Goal: Transaction & Acquisition: Obtain resource

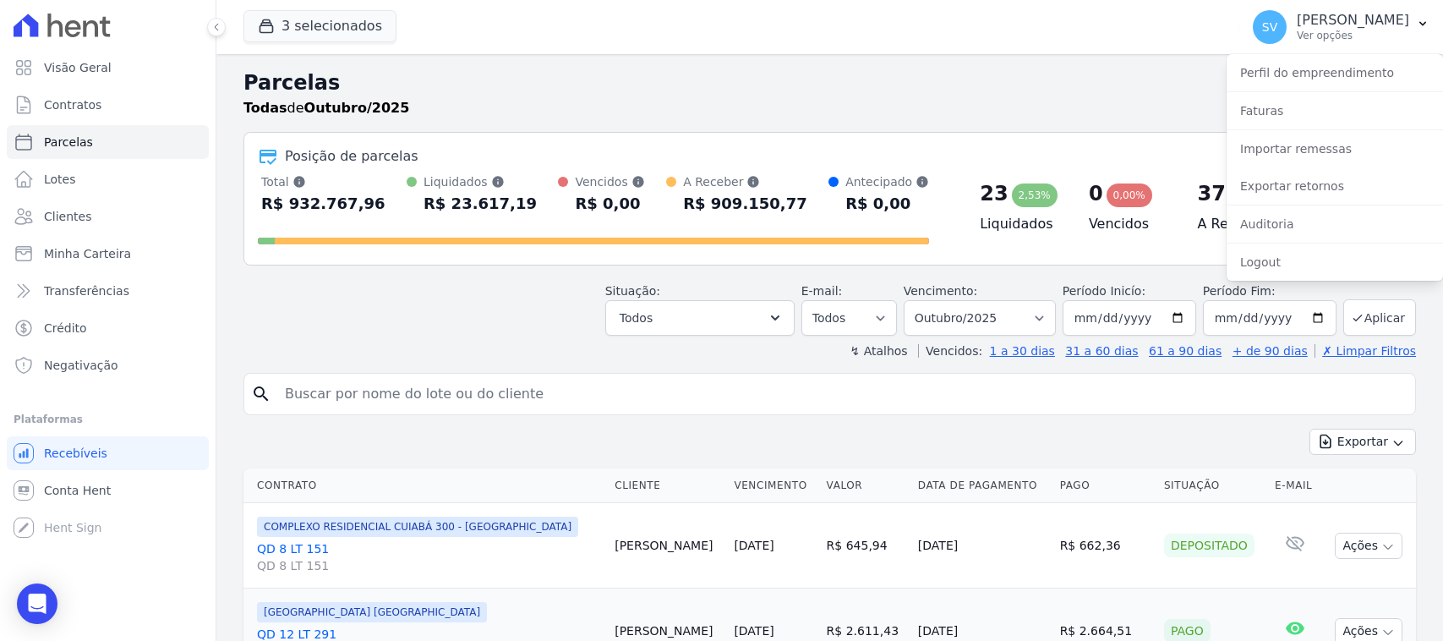
select select
click at [1297, 146] on link "Importar remessas" at bounding box center [1334, 149] width 216 height 30
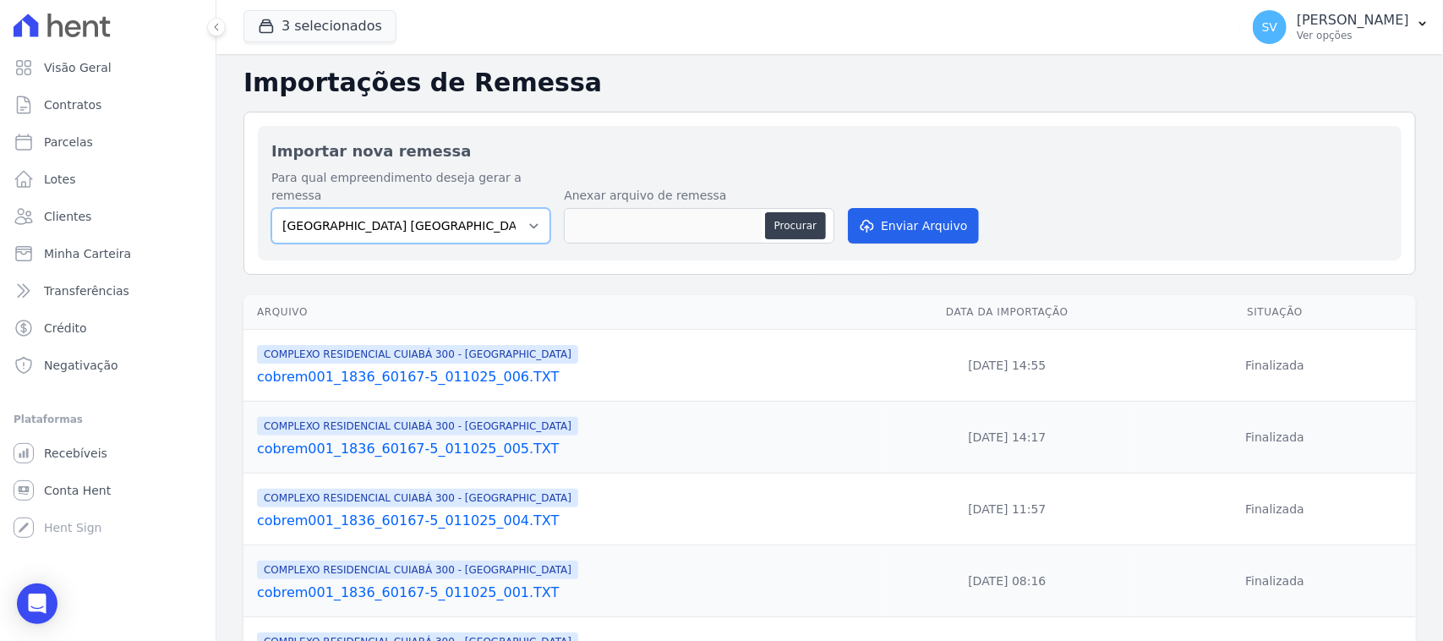
click at [496, 208] on select "[GEOGRAPHIC_DATA] COMPLEXO RESIDENCIAL [GEOGRAPHIC_DATA] 300 - [GEOGRAPHIC_DATA…" at bounding box center [410, 226] width 279 height 36
click at [271, 208] on select "[GEOGRAPHIC_DATA] COMPLEXO RESIDENCIAL [GEOGRAPHIC_DATA] 300 - [GEOGRAPHIC_DATA…" at bounding box center [410, 226] width 279 height 36
drag, startPoint x: 1264, startPoint y: 27, endPoint x: 1266, endPoint y: 40, distance: 12.9
click at [1297, 30] on p "Ver opções" at bounding box center [1353, 36] width 112 height 14
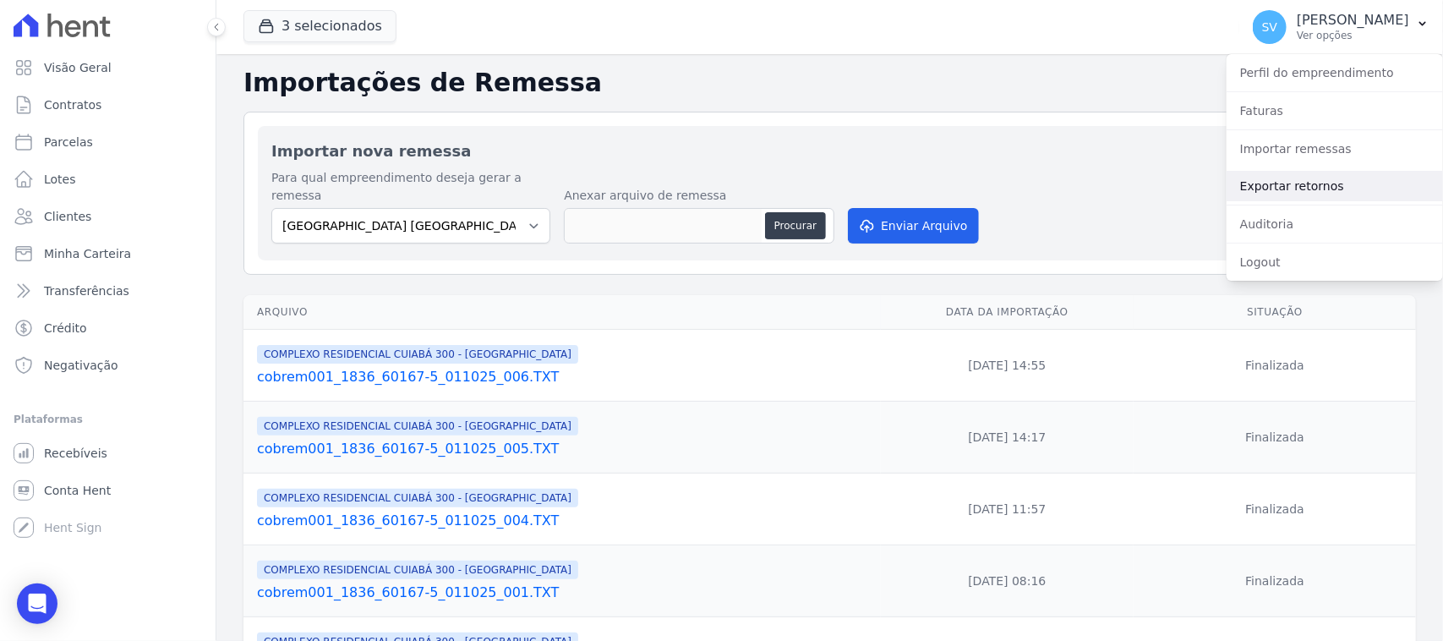
click at [1289, 183] on link "Exportar retornos" at bounding box center [1334, 186] width 216 height 30
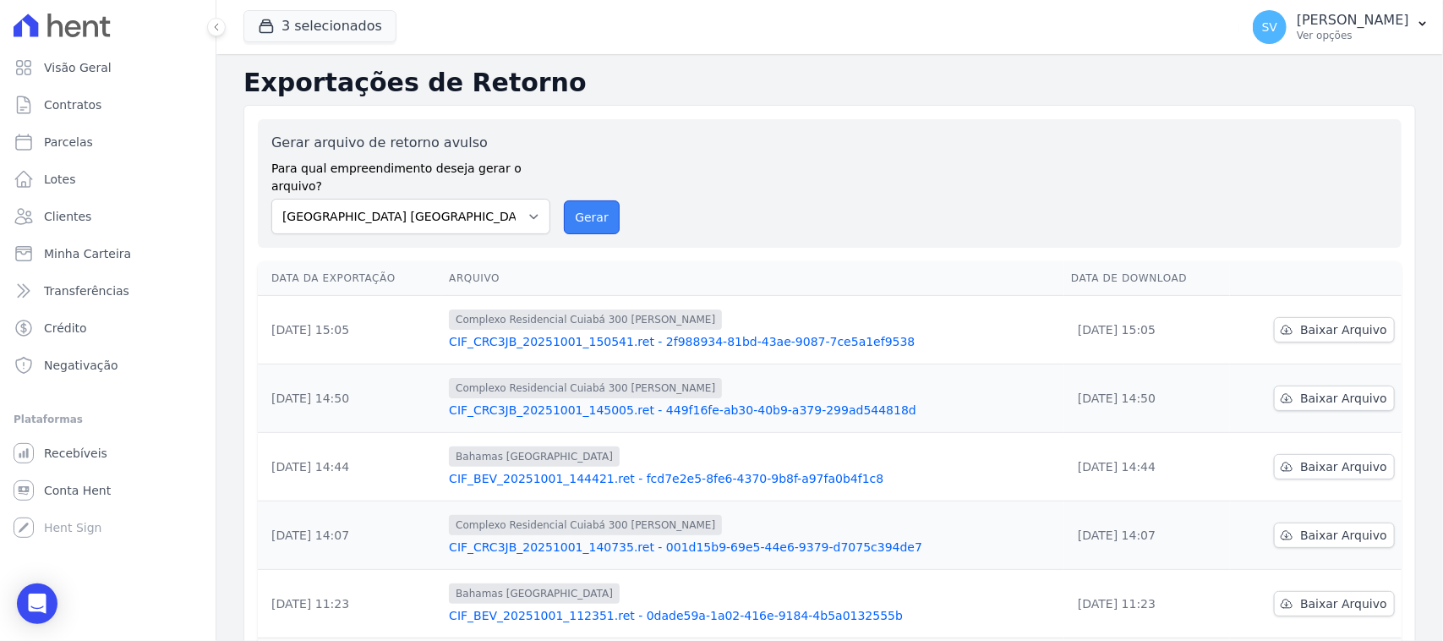
click at [605, 214] on button "Gerar" at bounding box center [592, 217] width 56 height 34
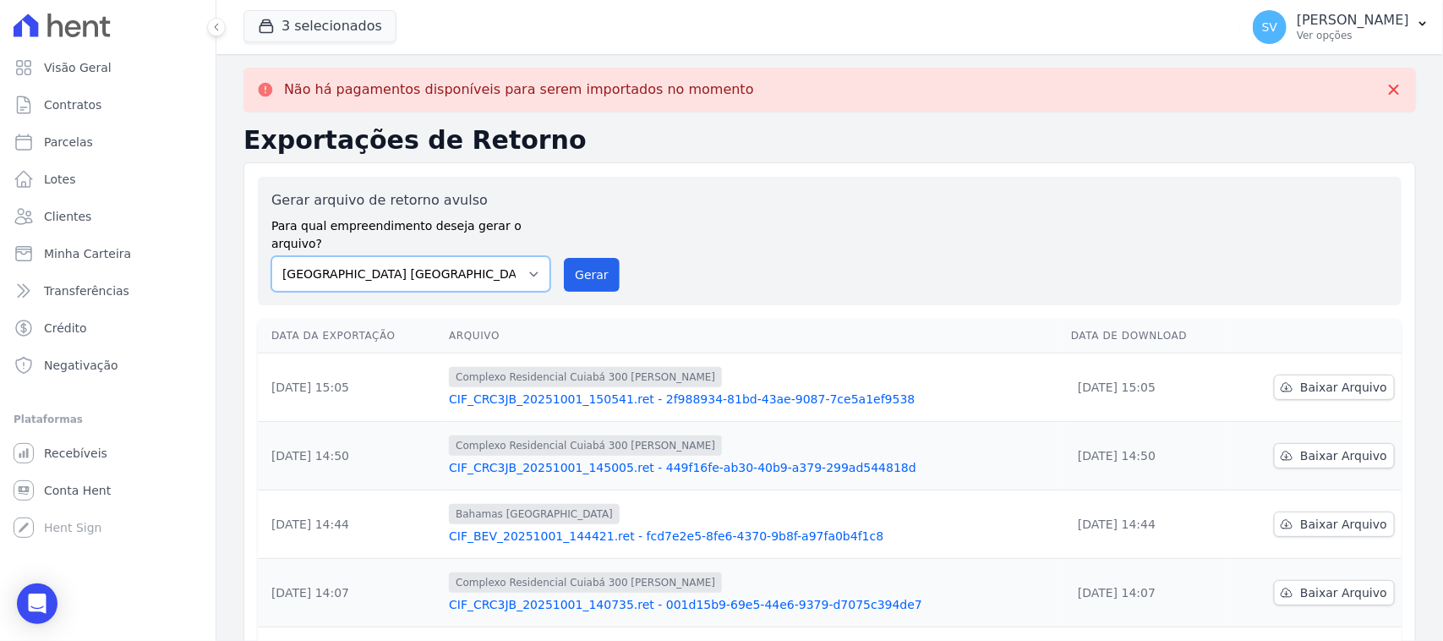
drag, startPoint x: 534, startPoint y: 241, endPoint x: 516, endPoint y: 252, distance: 21.6
click at [531, 256] on select "[GEOGRAPHIC_DATA] COMPLEXO RESIDENCIAL [GEOGRAPHIC_DATA] 300 - [GEOGRAPHIC_DATA…" at bounding box center [410, 274] width 279 height 36
select select "a999329b-d322-46c5-b2df-9163b092fb9b"
click at [271, 256] on select "[GEOGRAPHIC_DATA] COMPLEXO RESIDENCIAL [GEOGRAPHIC_DATA] 300 - [GEOGRAPHIC_DATA…" at bounding box center [410, 274] width 279 height 36
click at [580, 258] on button "Gerar" at bounding box center [592, 275] width 56 height 34
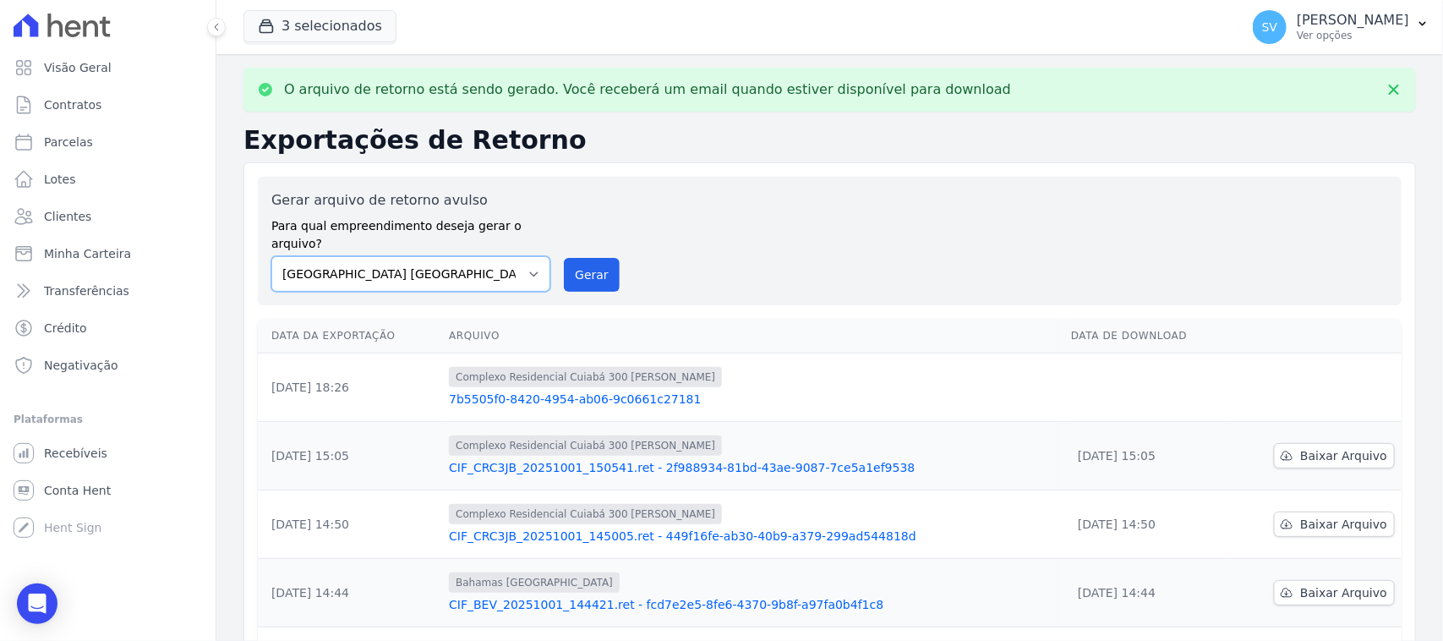
click at [527, 262] on select "[GEOGRAPHIC_DATA] COMPLEXO RESIDENCIAL [GEOGRAPHIC_DATA] 300 - [GEOGRAPHIC_DATA…" at bounding box center [410, 274] width 279 height 36
select select "73a372cd-5640-41c8-aaea-11bd74619c10"
click at [271, 256] on select "[GEOGRAPHIC_DATA] COMPLEXO RESIDENCIAL [GEOGRAPHIC_DATA] 300 - [GEOGRAPHIC_DATA…" at bounding box center [410, 274] width 279 height 36
click at [585, 258] on button "Gerar" at bounding box center [592, 275] width 56 height 34
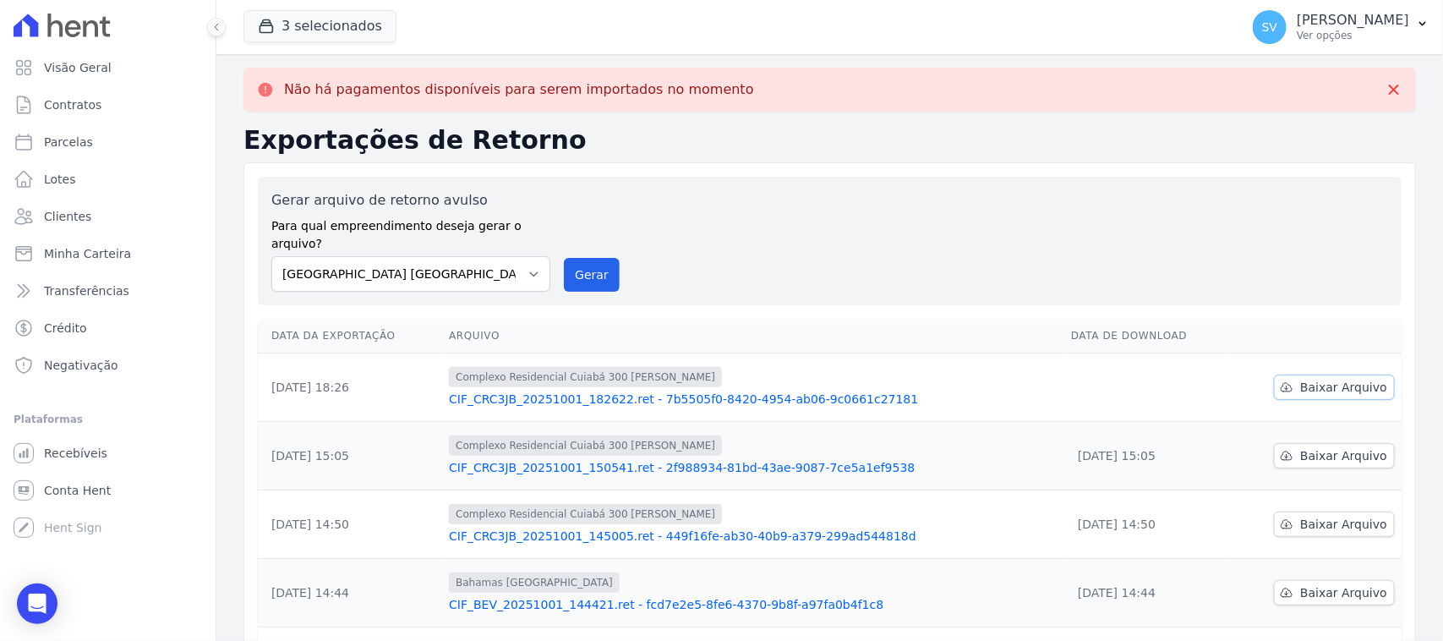
click at [1300, 379] on span "Baixar Arquivo" at bounding box center [1343, 387] width 87 height 17
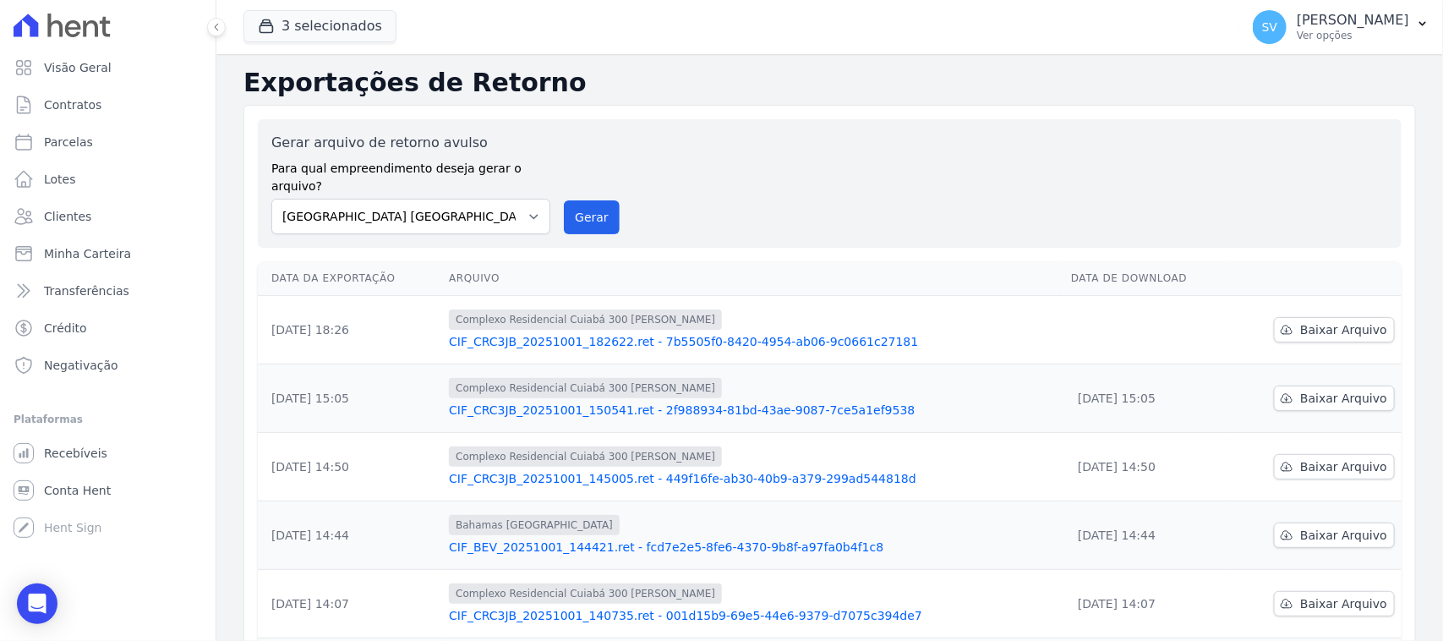
click at [725, 108] on div "Gerar arquivo de retorno avulso Para qual empreendimento deseja gerar o arquivo…" at bounding box center [829, 580] width 1172 height 950
click at [68, 146] on span "Parcelas" at bounding box center [68, 142] width 49 height 17
select select
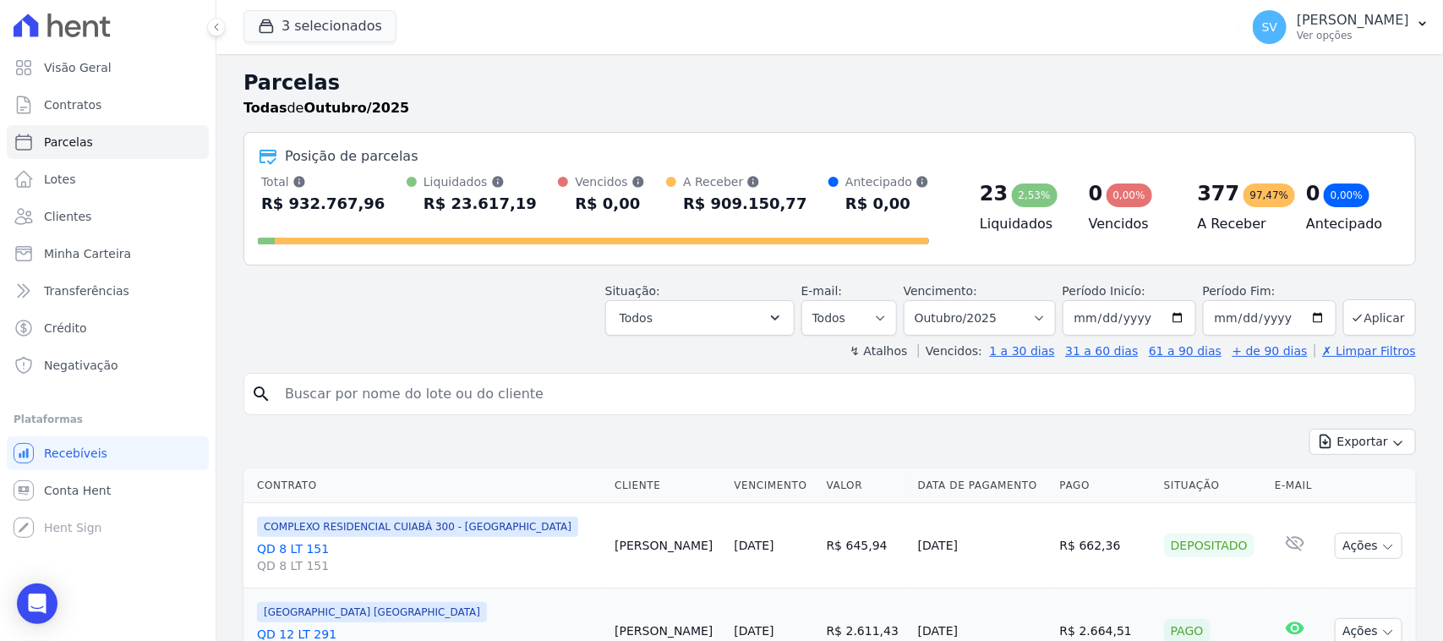
click at [444, 397] on input "search" at bounding box center [841, 394] width 1133 height 34
paste input "[PERSON_NAME] Fabri"
type input "[PERSON_NAME]"
select select
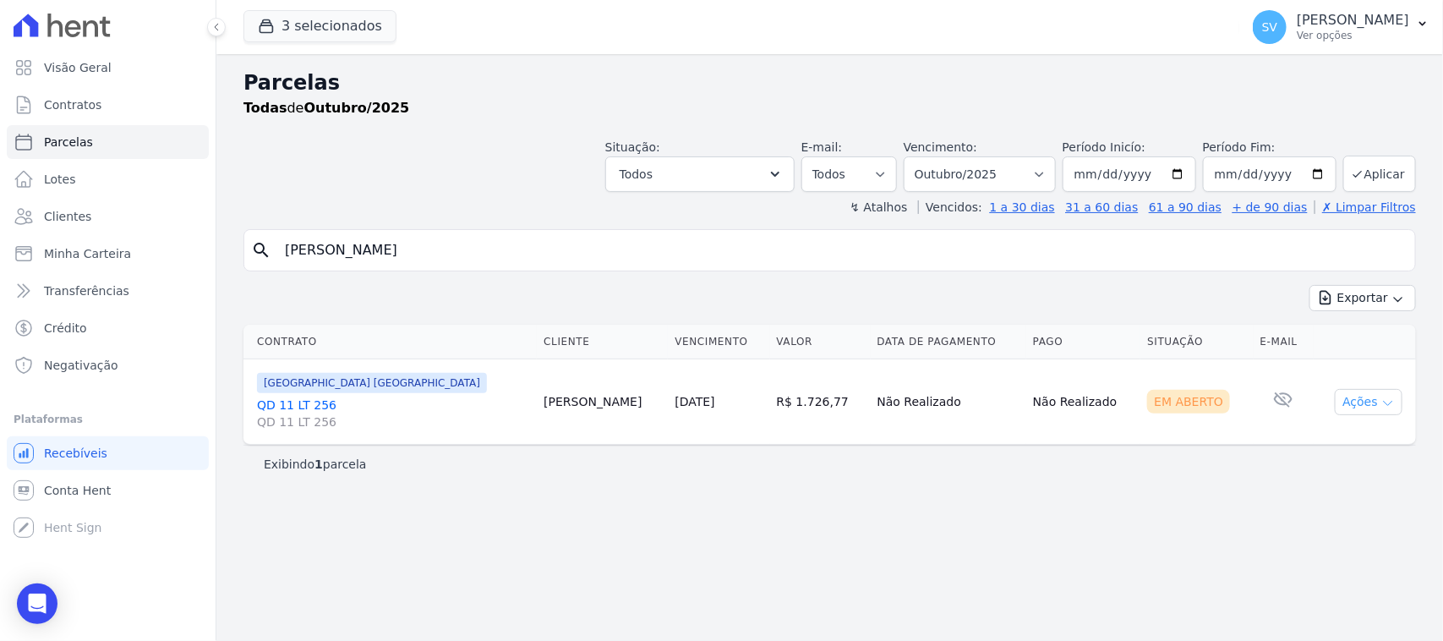
click at [1346, 401] on button "Ações" at bounding box center [1369, 402] width 68 height 26
click at [1355, 434] on link "Ver boleto" at bounding box center [1362, 440] width 162 height 31
